Goal: Task Accomplishment & Management: Use online tool/utility

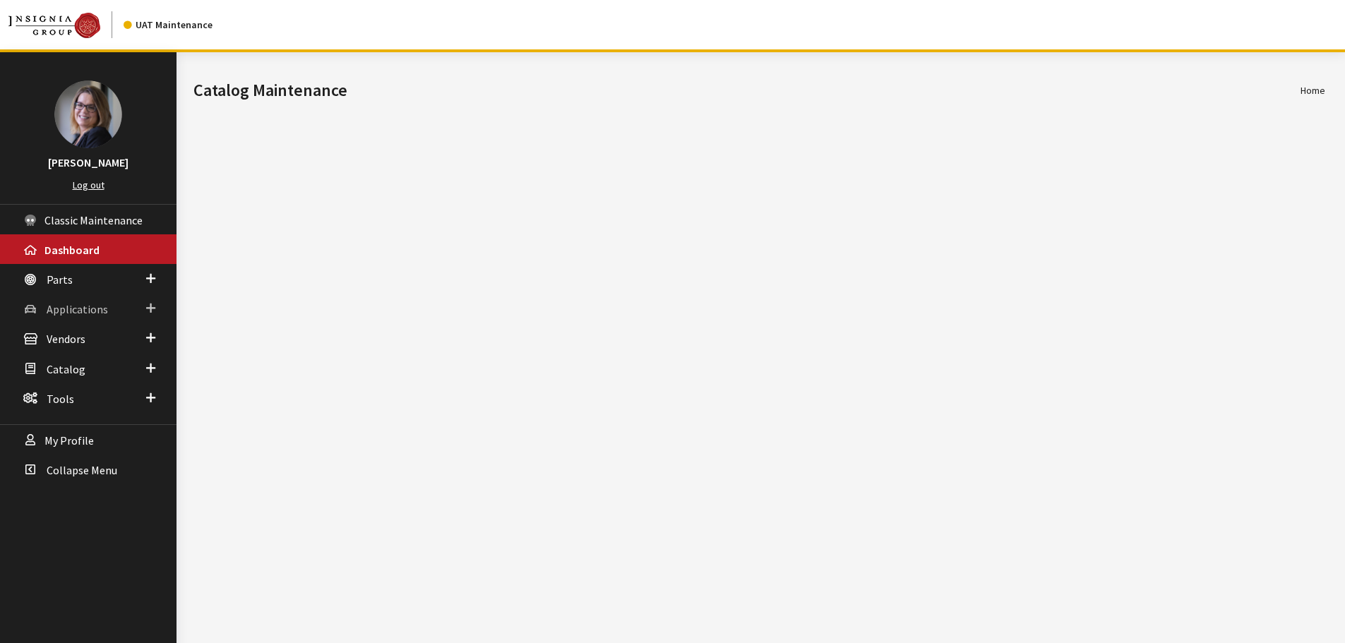
click at [151, 307] on span at bounding box center [150, 308] width 9 height 18
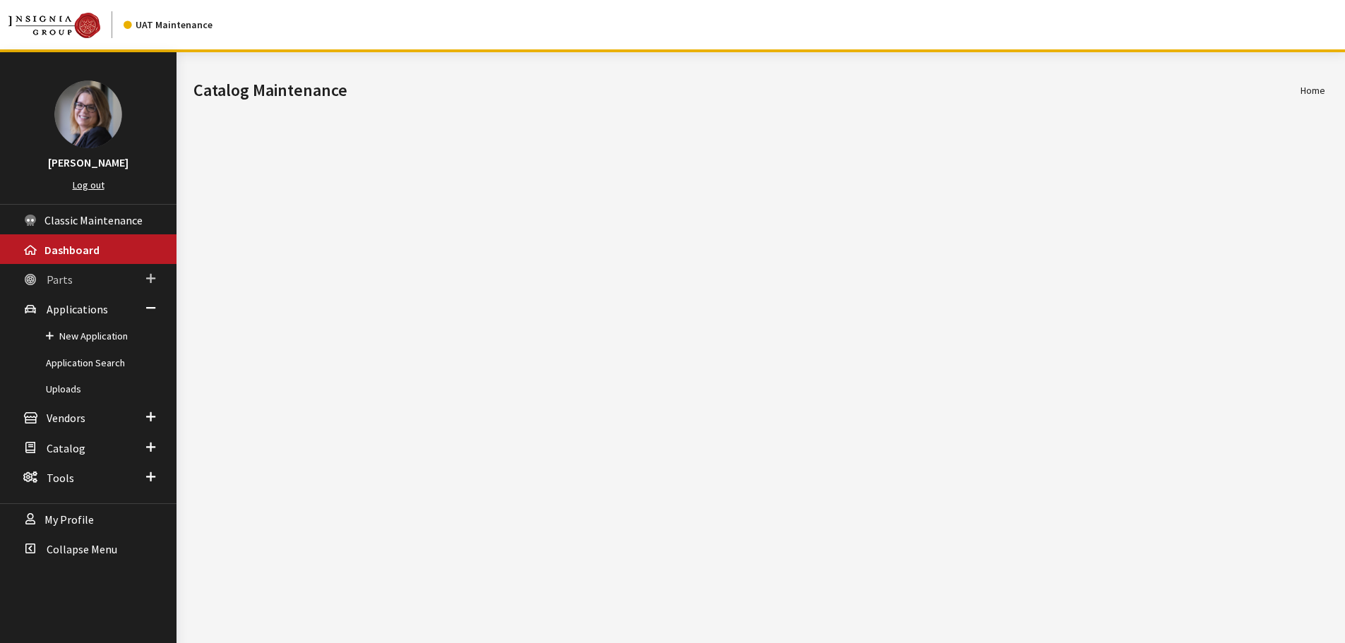
click at [152, 275] on span at bounding box center [150, 279] width 9 height 18
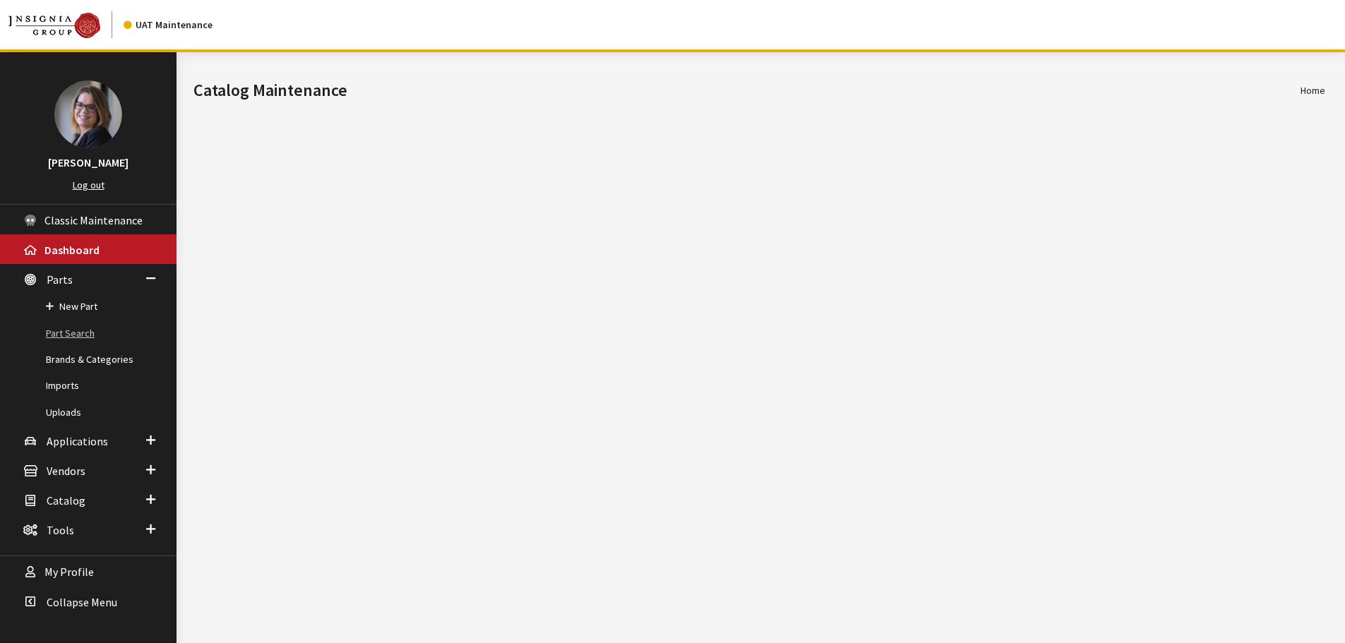
click at [76, 334] on link "Part Search" at bounding box center [88, 334] width 176 height 26
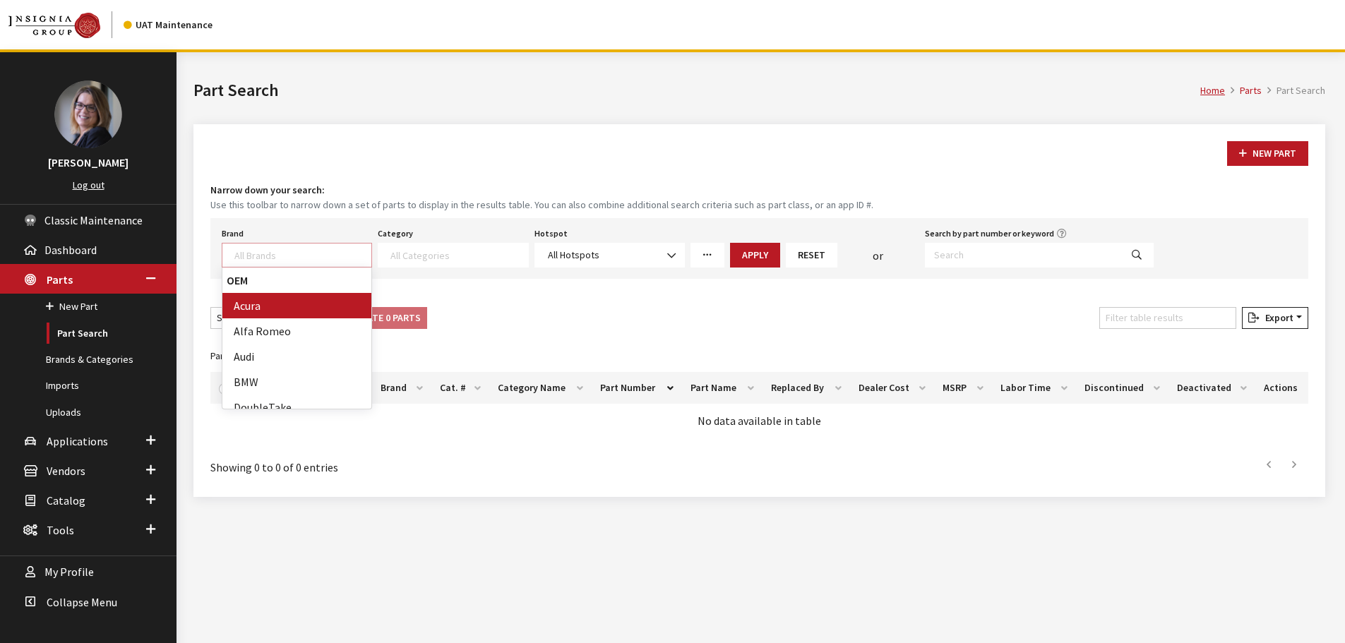
select select
type textarea "ki"
select select "58"
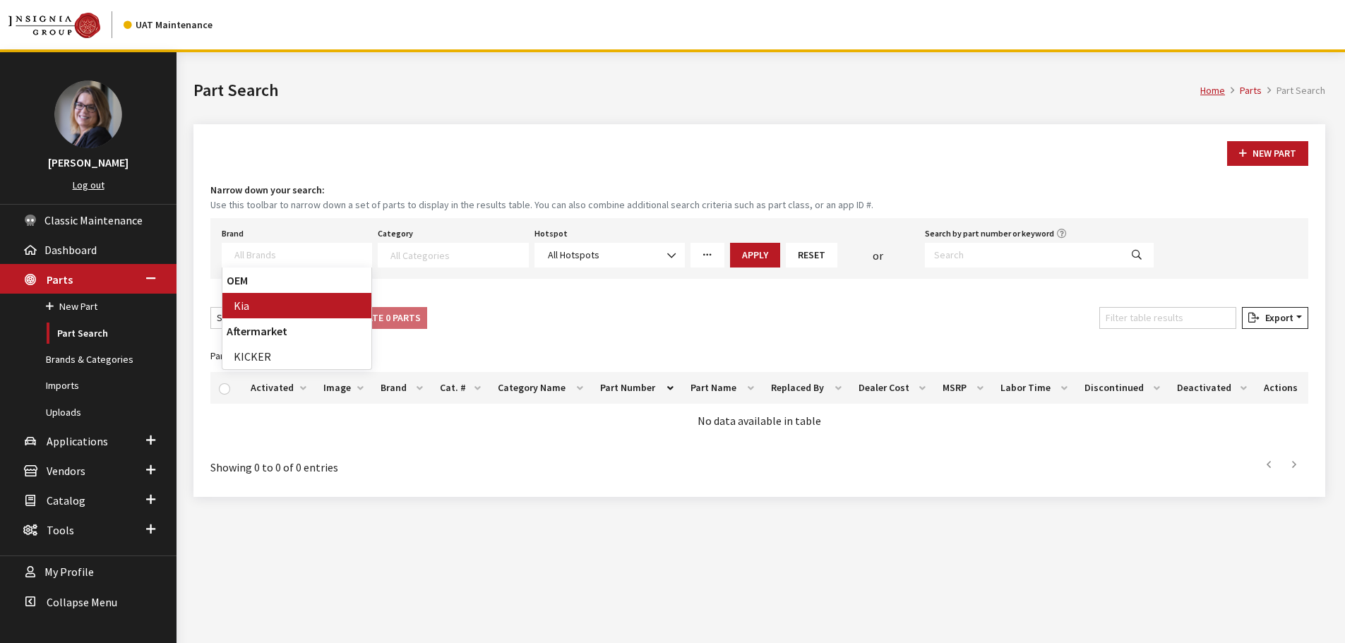
scroll to position [188, 0]
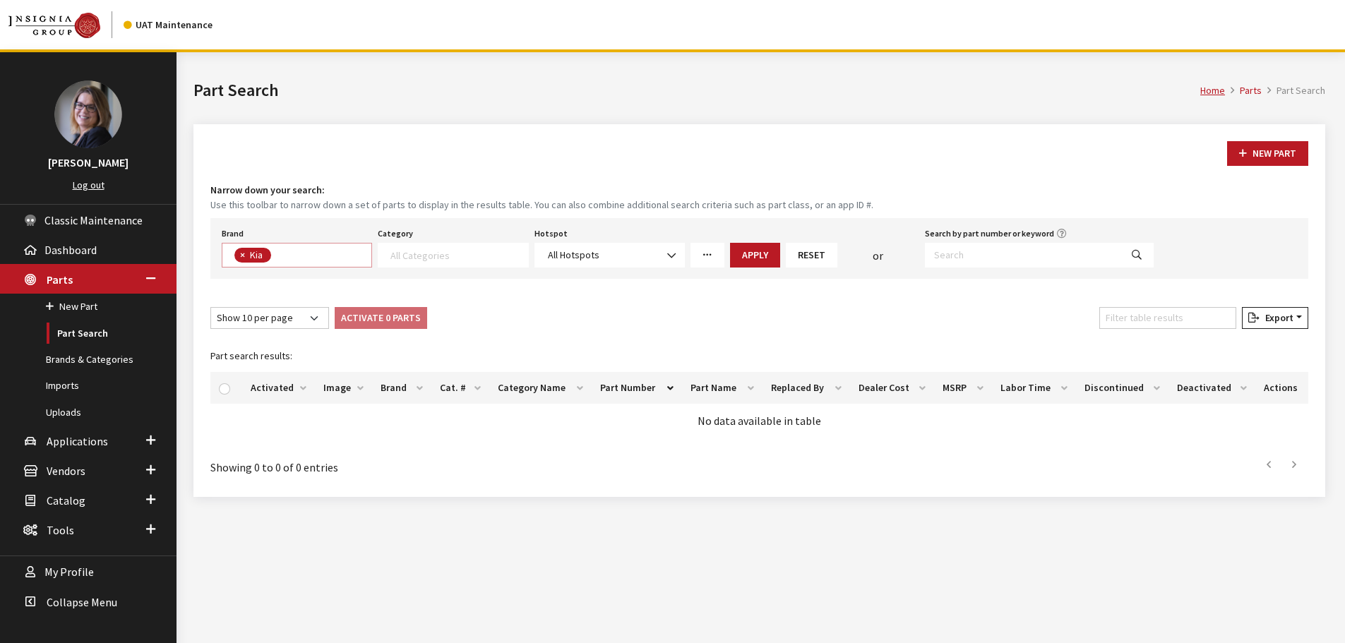
click at [429, 251] on textarea "Search" at bounding box center [458, 254] width 137 height 13
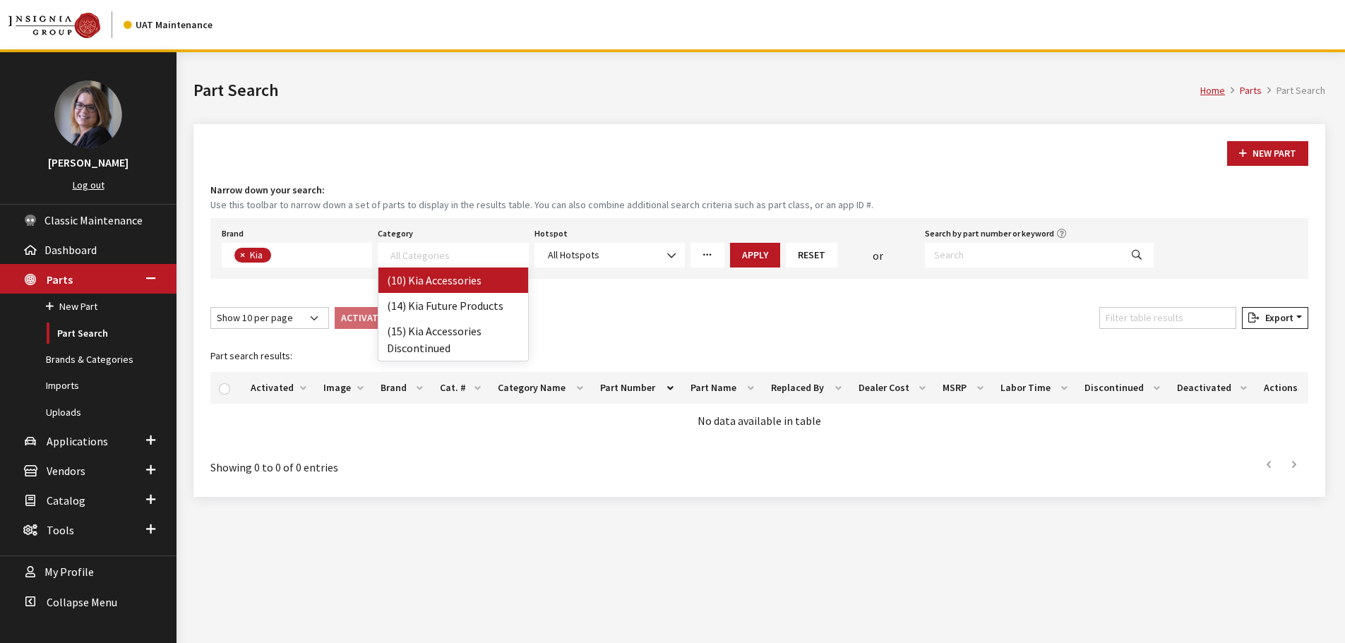
select select "238"
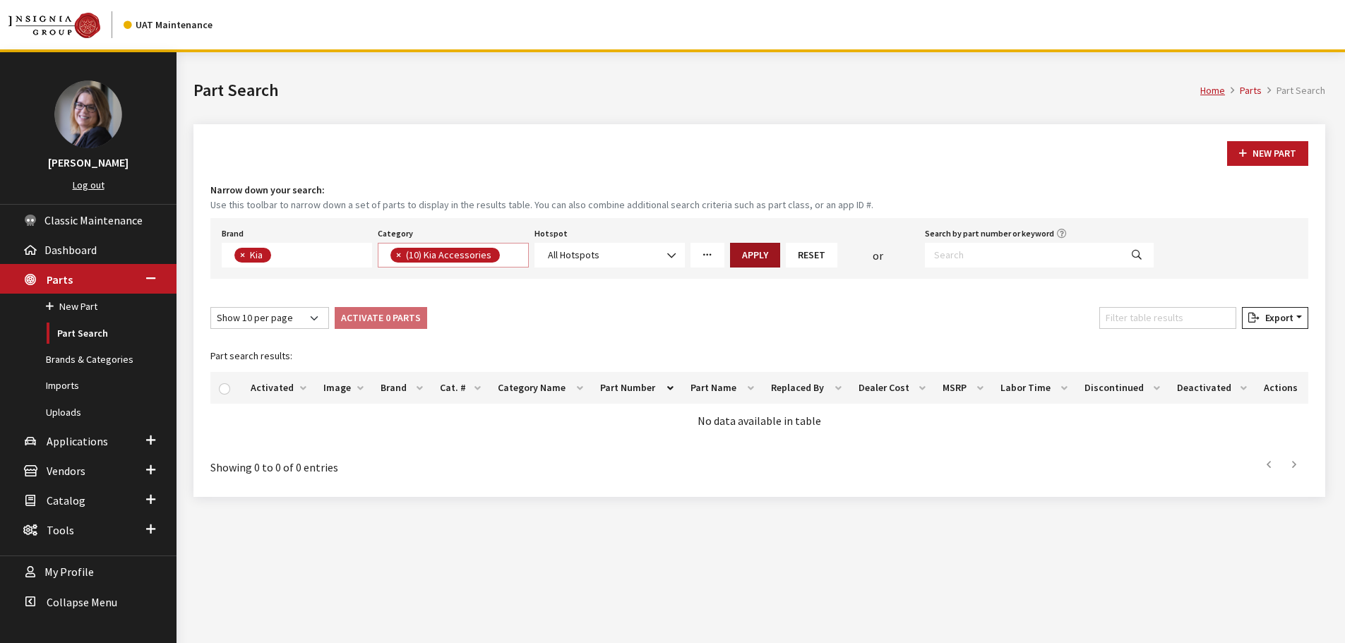
click at [759, 253] on button "Apply" at bounding box center [755, 255] width 50 height 25
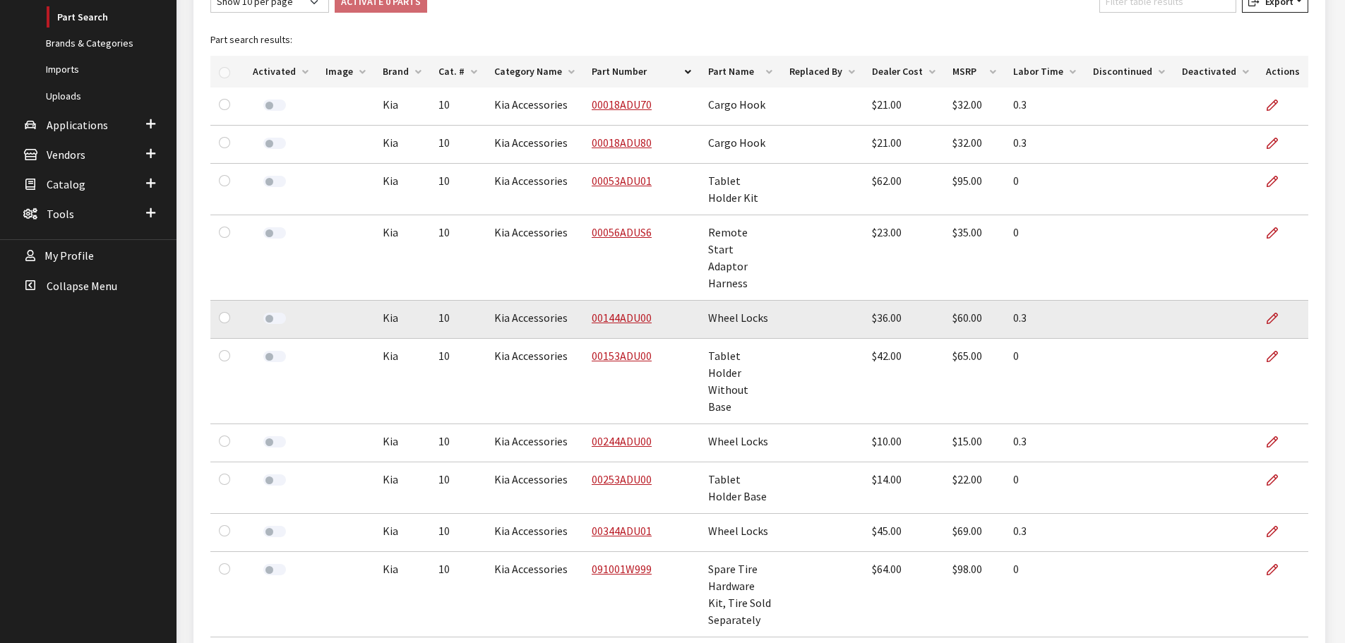
scroll to position [237, 0]
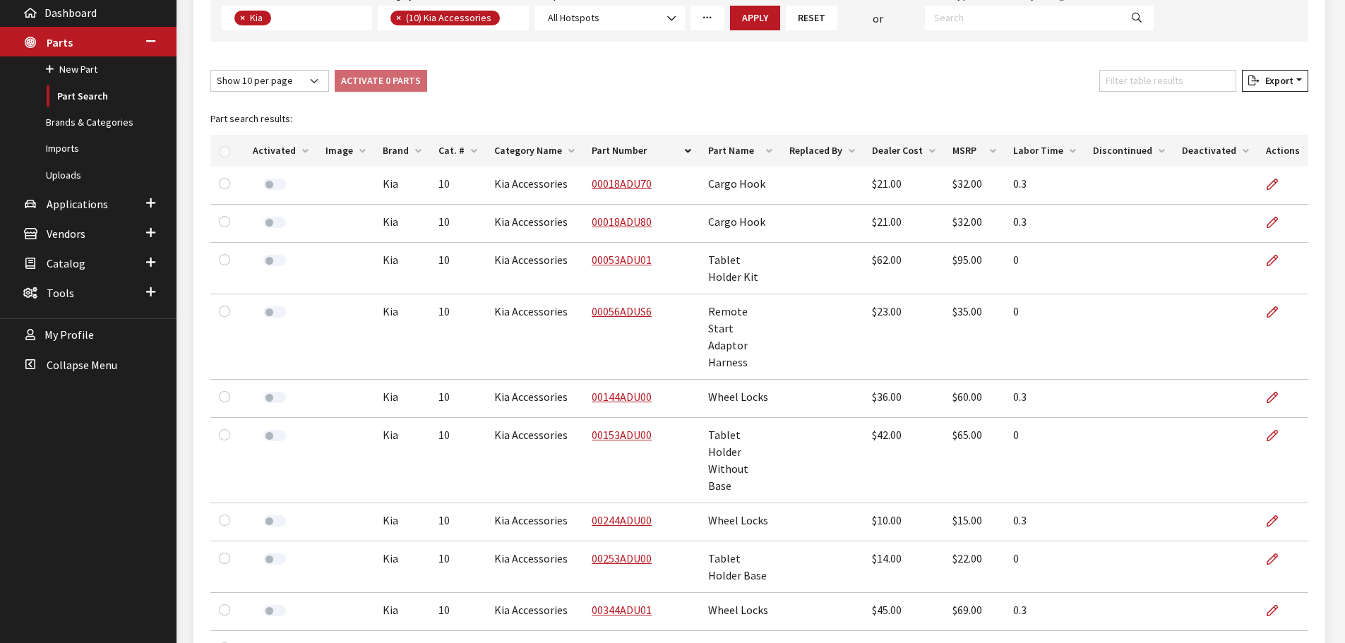
click at [303, 147] on th "Activated" at bounding box center [280, 151] width 73 height 32
click at [302, 152] on th "Activated" at bounding box center [280, 151] width 73 height 32
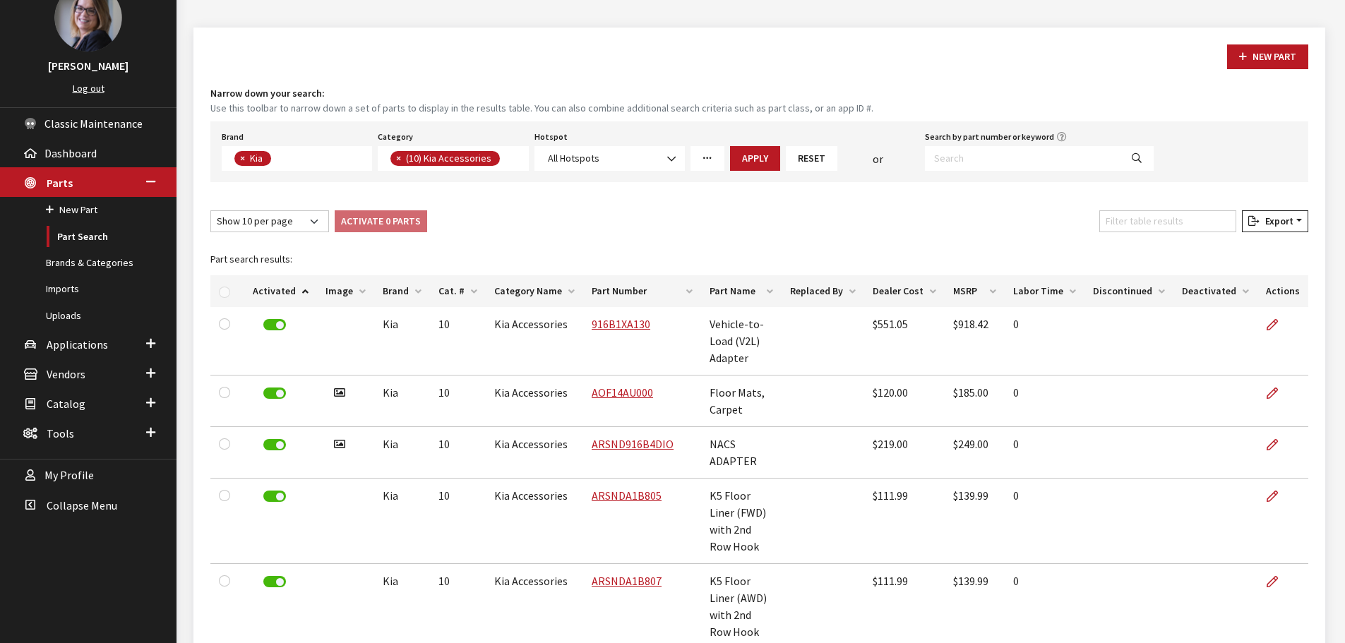
scroll to position [0, 0]
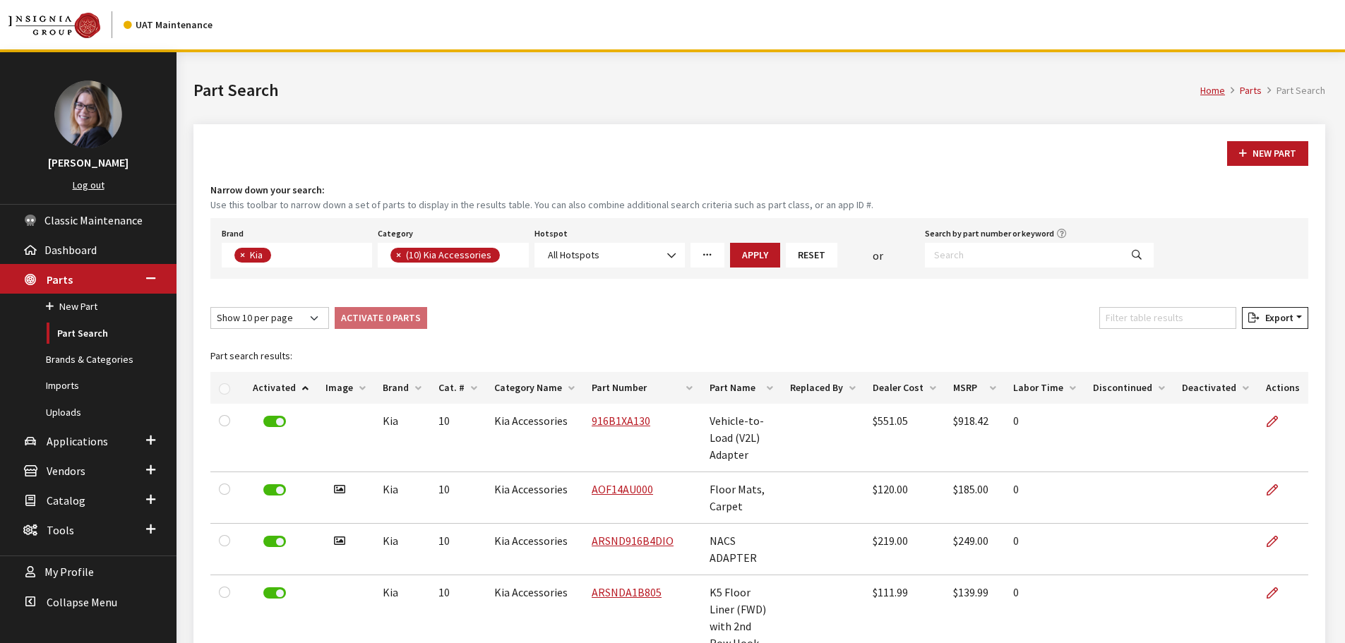
click at [299, 390] on th "Activated" at bounding box center [280, 388] width 73 height 32
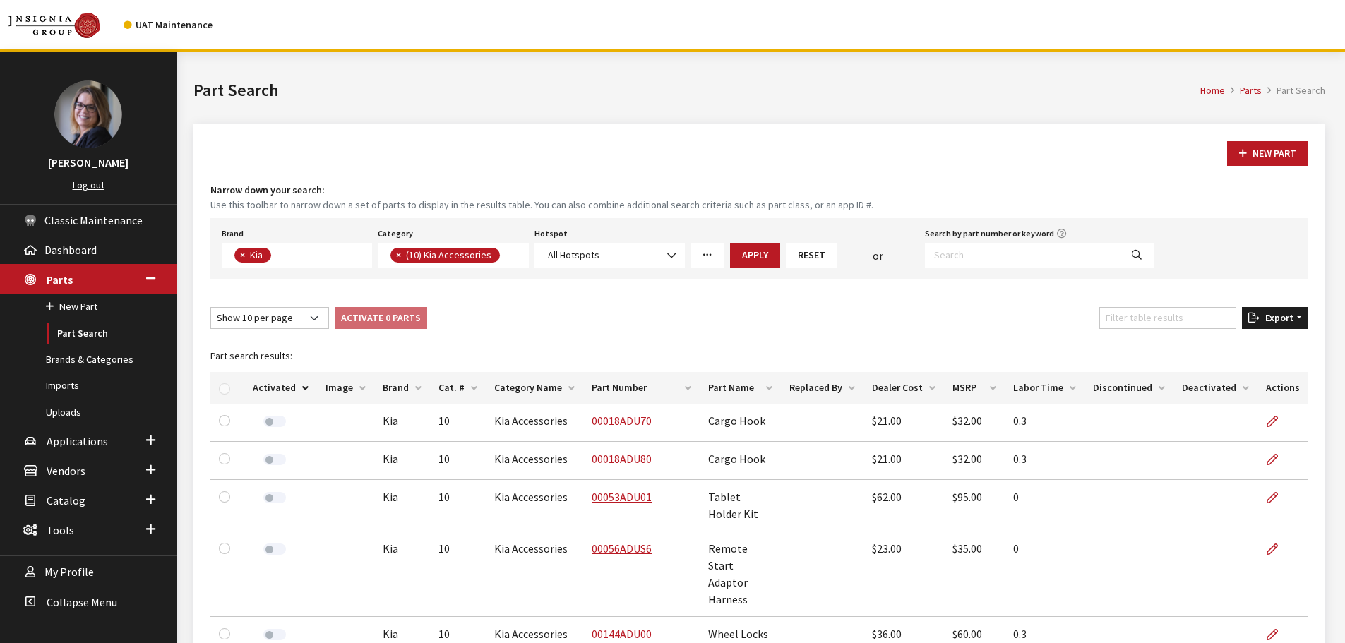
click at [1268, 322] on span "Export" at bounding box center [1276, 317] width 34 height 13
click at [1242, 345] on span "Excel" at bounding box center [1234, 346] width 28 height 13
